Goal: Information Seeking & Learning: Learn about a topic

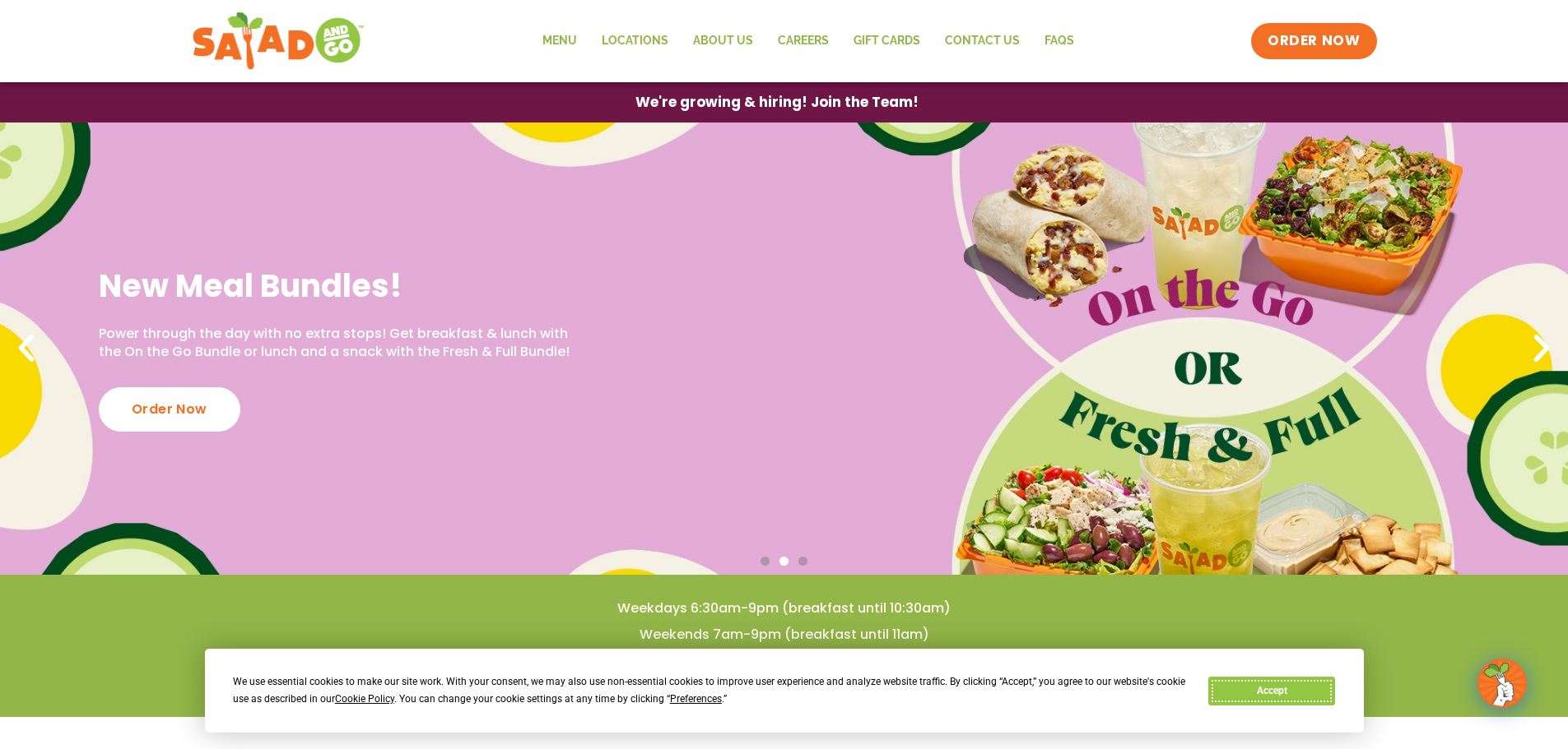
click at [1293, 689] on button "Accept" at bounding box center [1271, 691] width 126 height 29
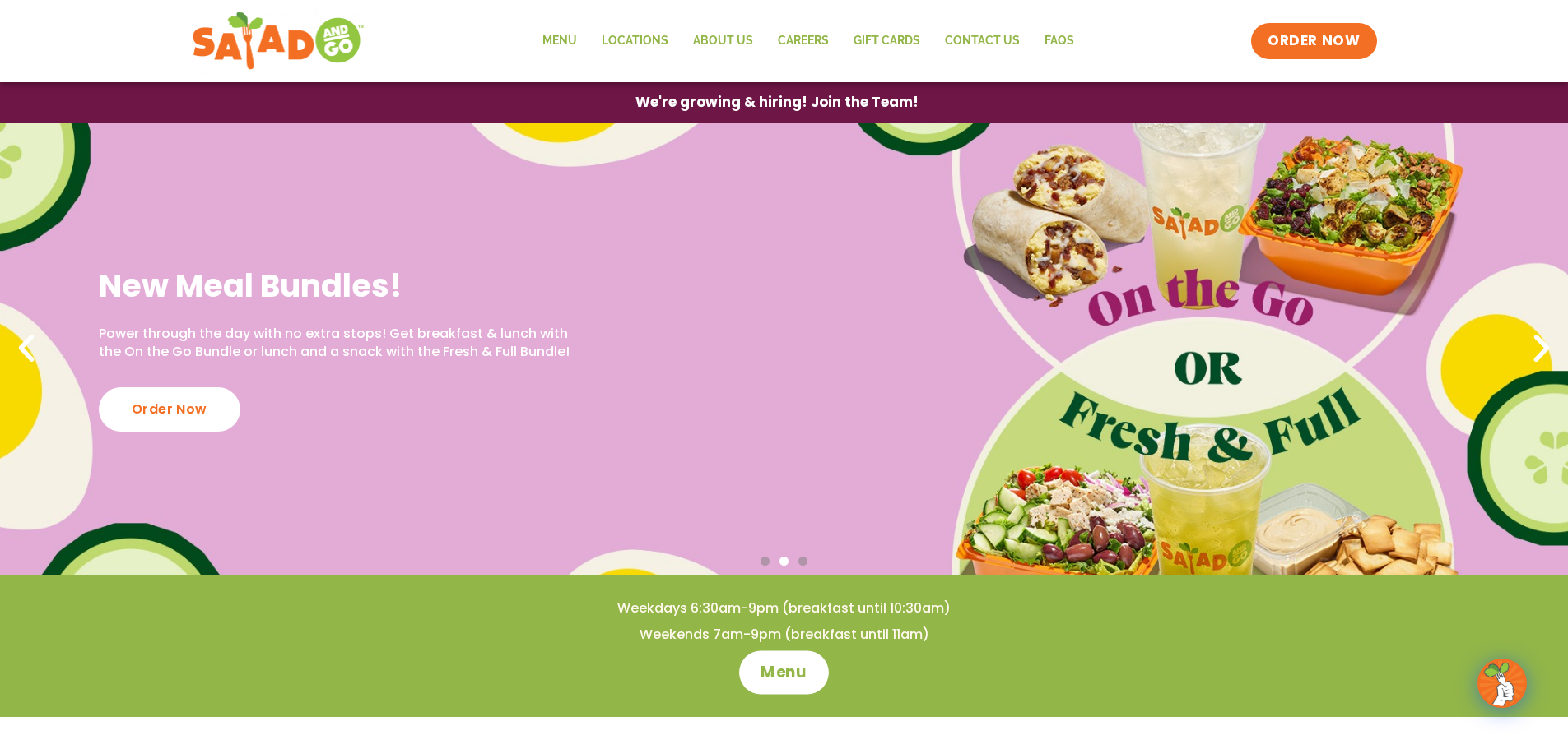
click at [790, 674] on span "Menu" at bounding box center [784, 673] width 47 height 22
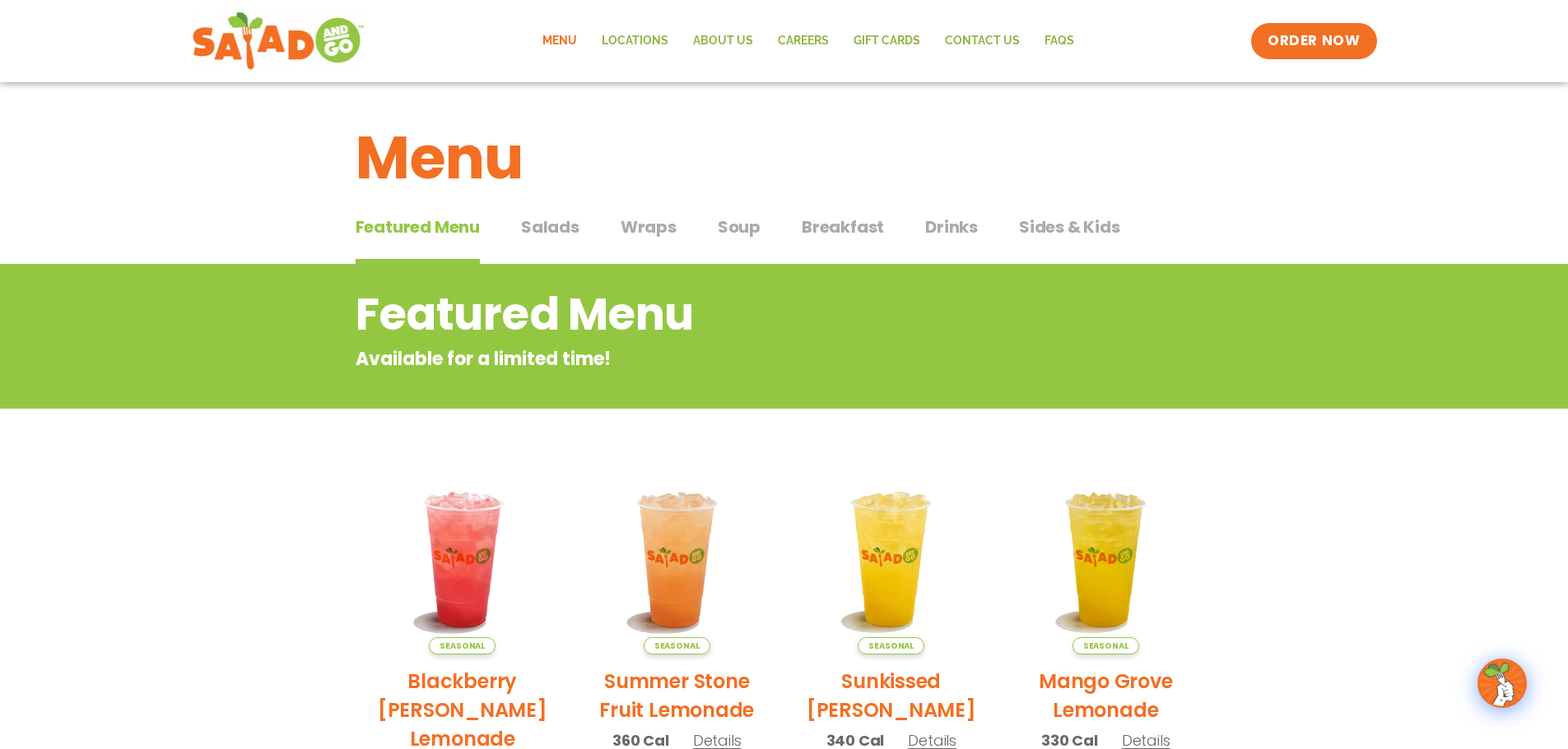
click at [547, 227] on span "Salads" at bounding box center [550, 227] width 59 height 24
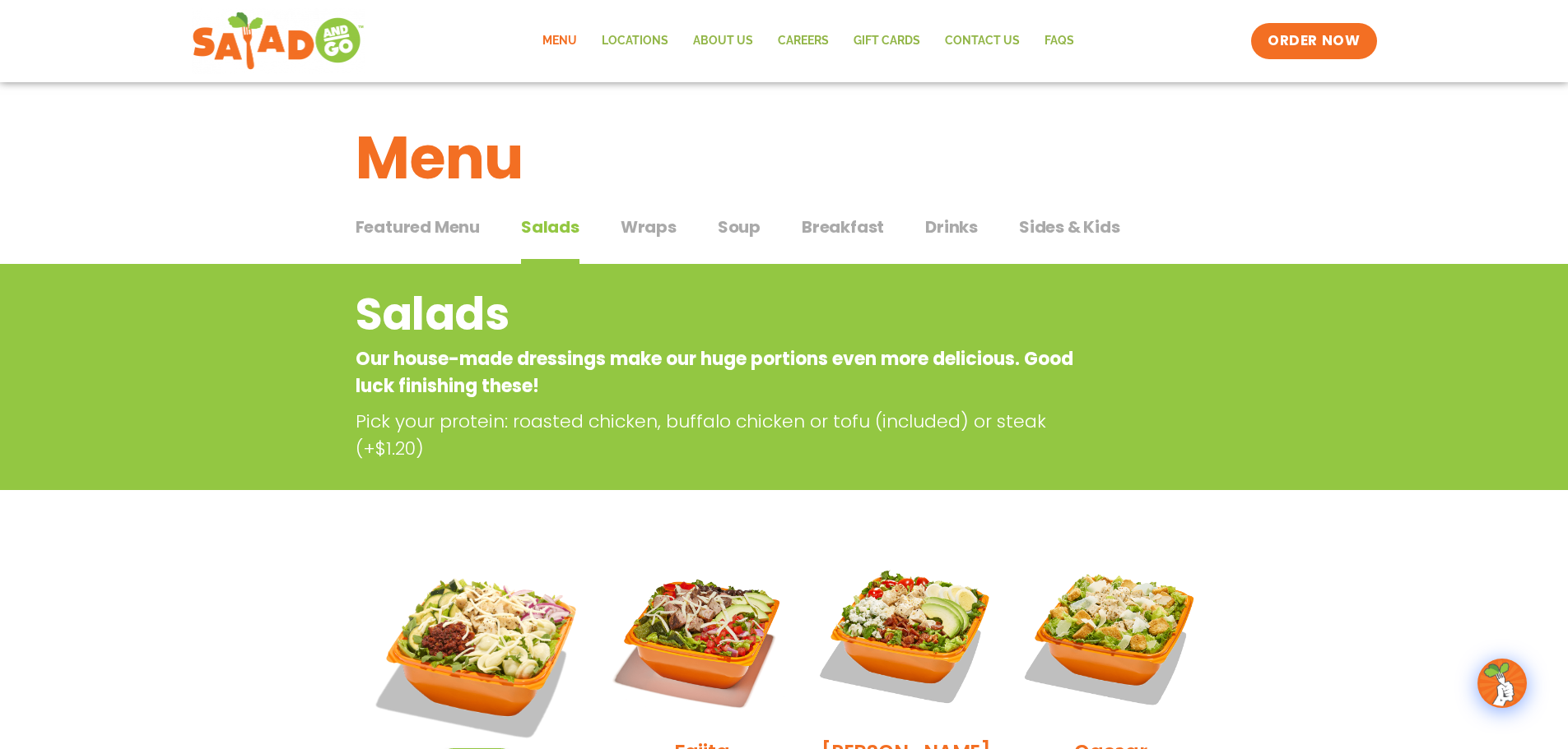
scroll to position [411, 0]
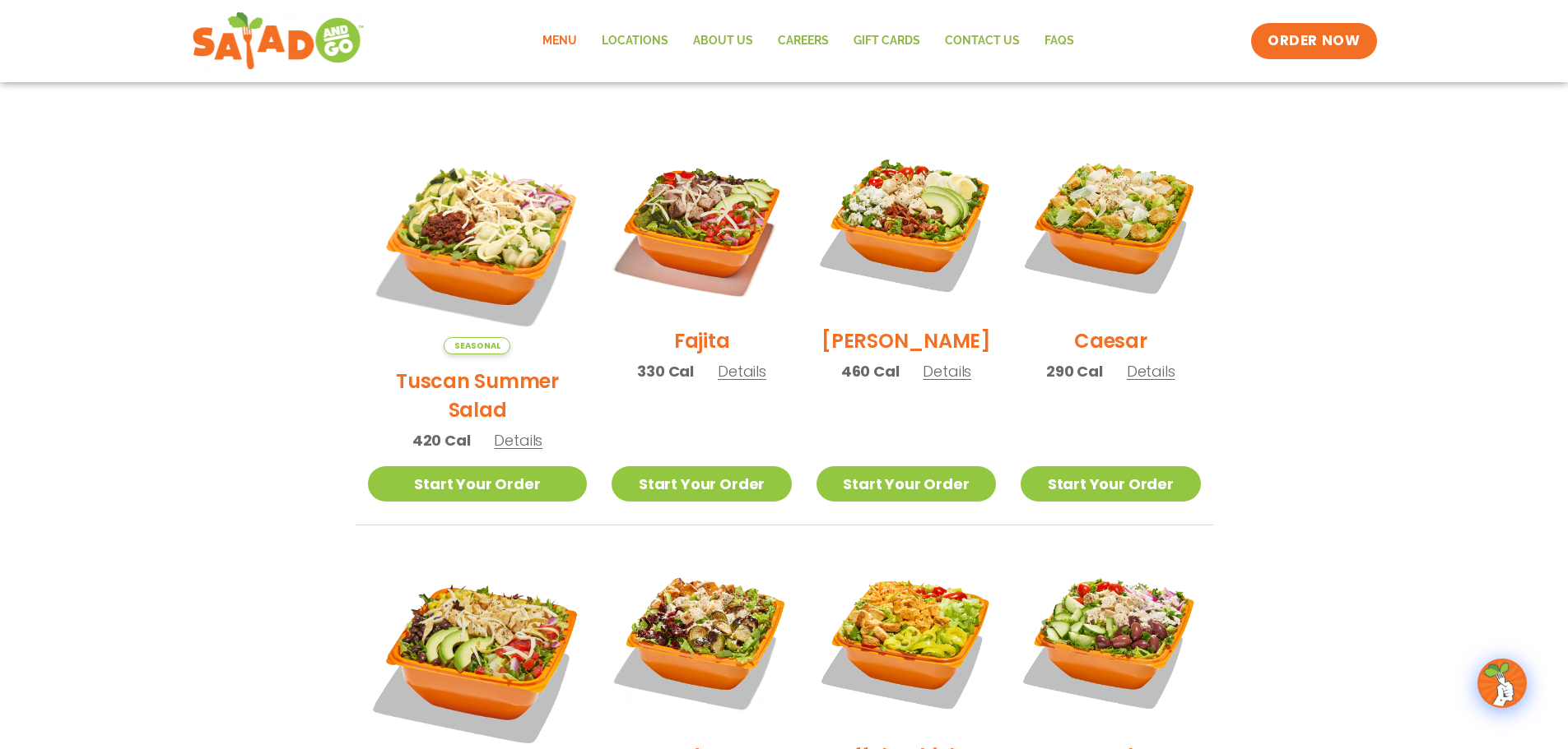
click at [515, 430] on span "Details" at bounding box center [518, 440] width 49 height 21
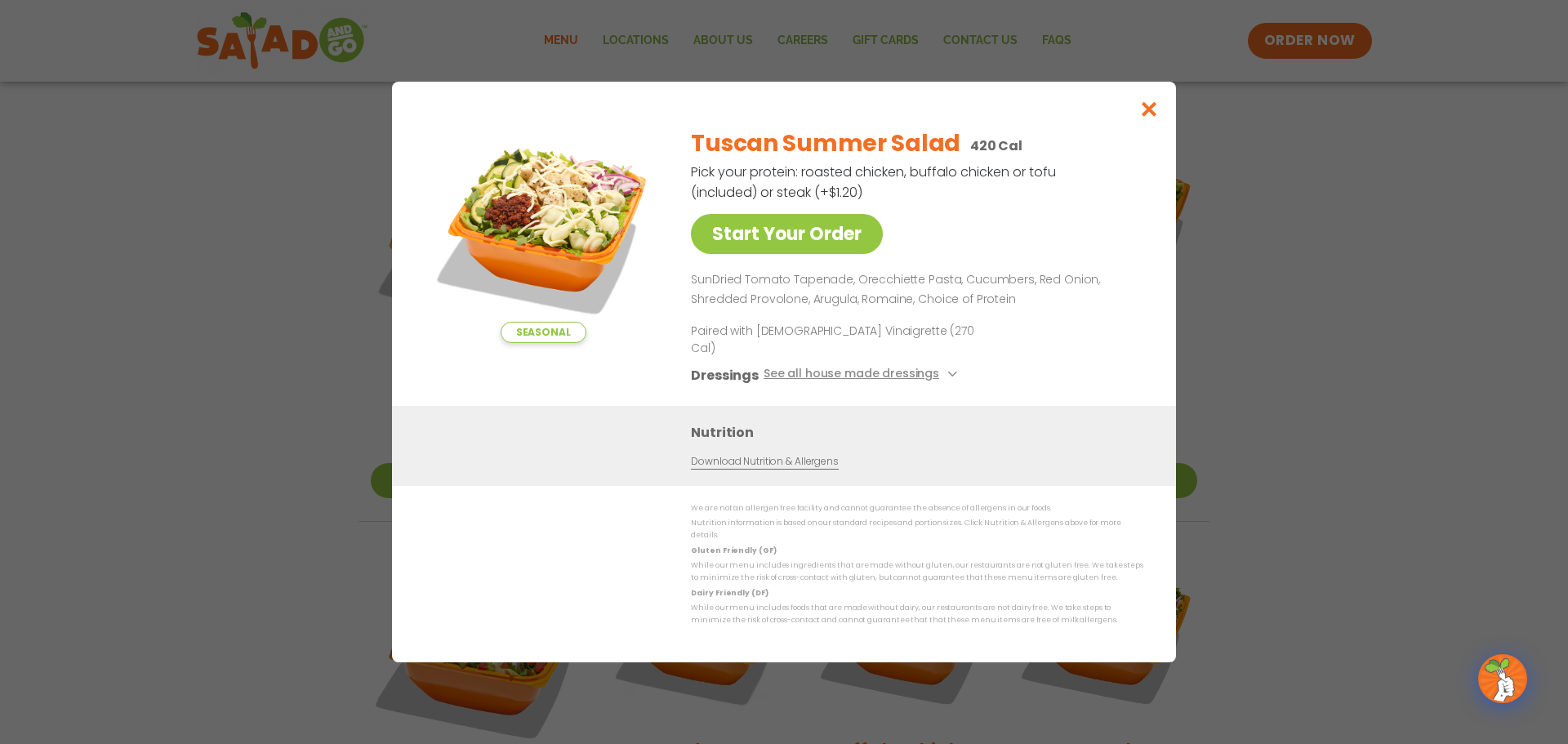
click at [115, 273] on div "Seasonal Start Your Order Tuscan Summer Salad 420 Cal Pick your protein: roaste…" at bounding box center [784, 372] width 1568 height 744
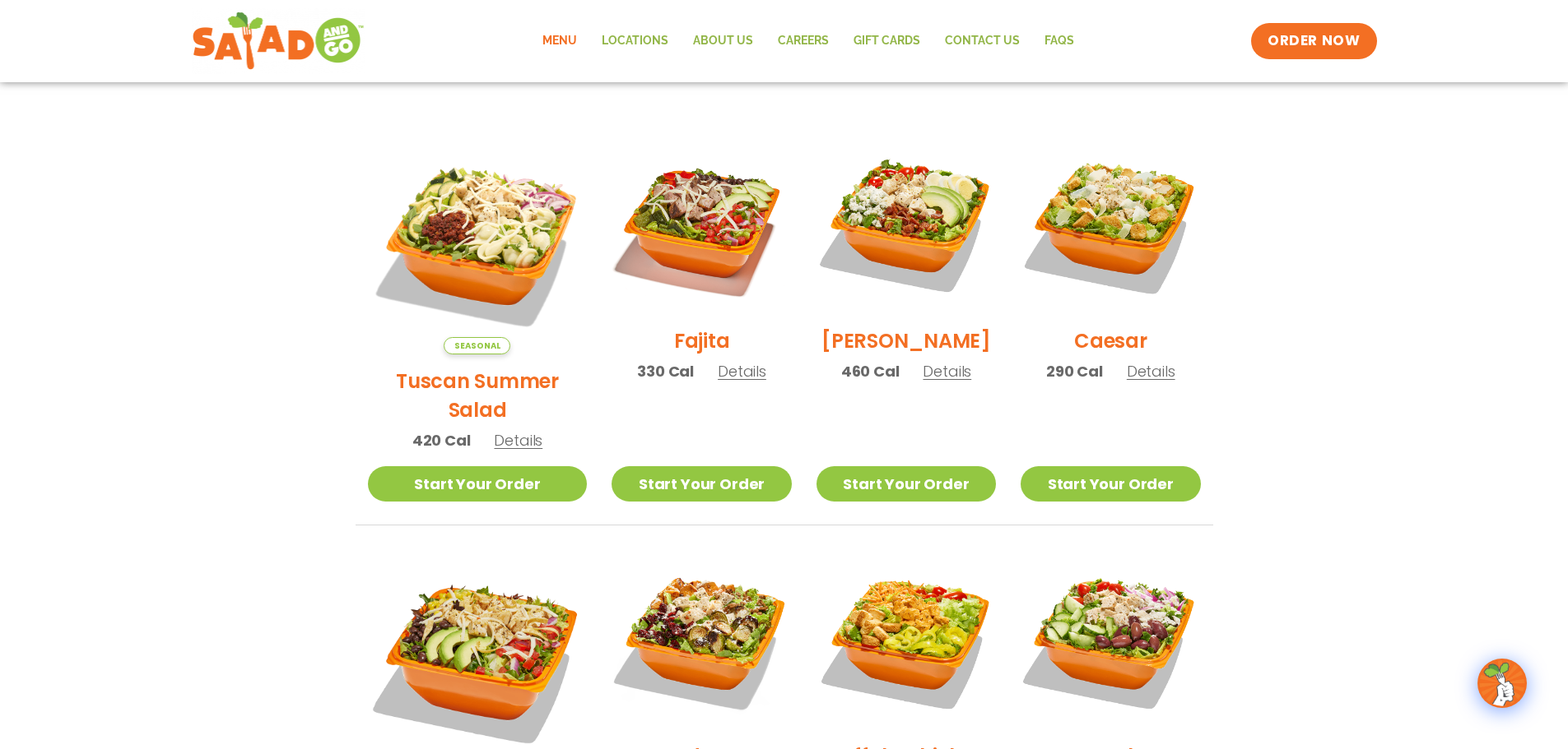
click at [71, 246] on section "Salads Our house-made dressings make our huge portions even more delicious. Goo…" at bounding box center [784, 576] width 1568 height 1447
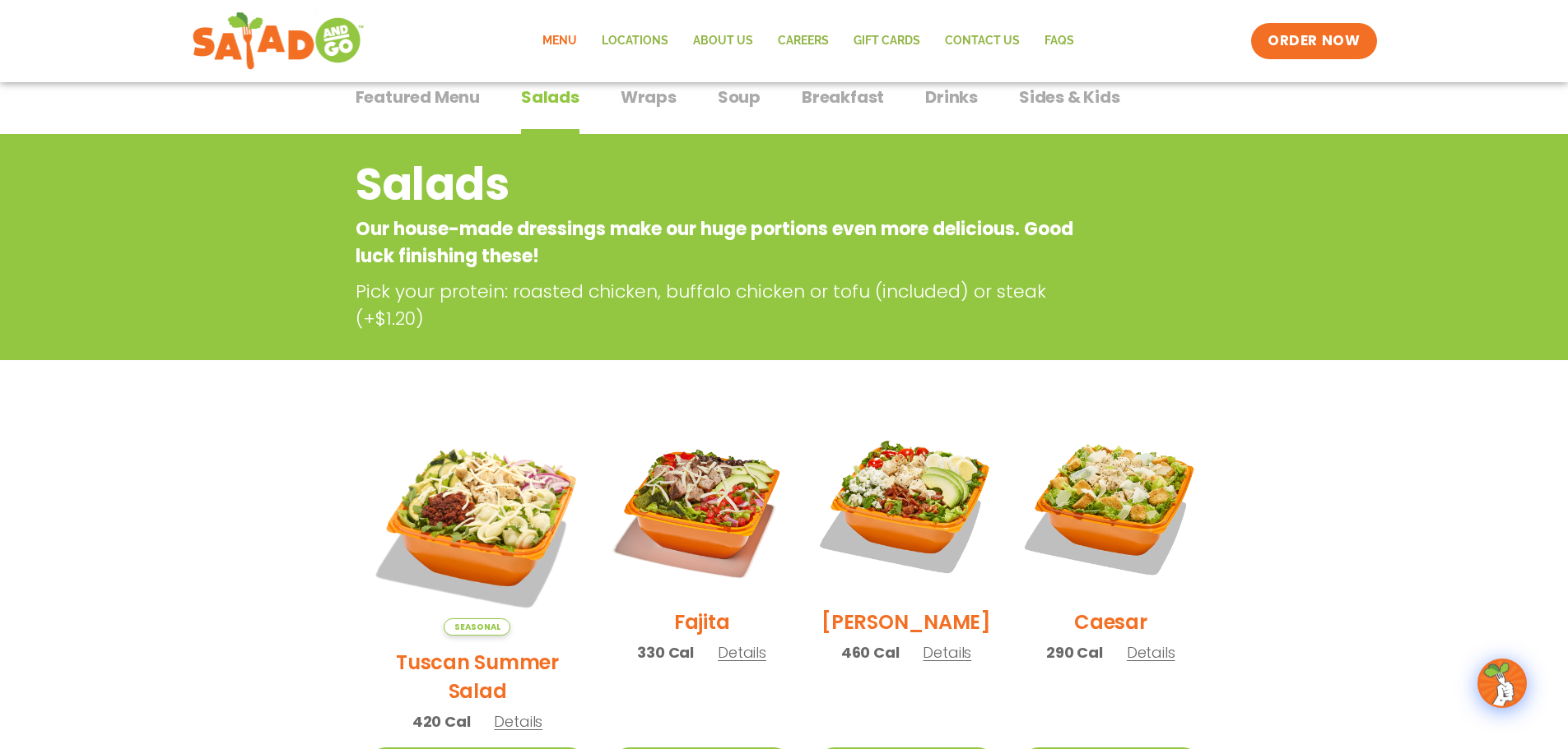
scroll to position [0, 0]
